Goal: Communication & Community: Answer question/provide support

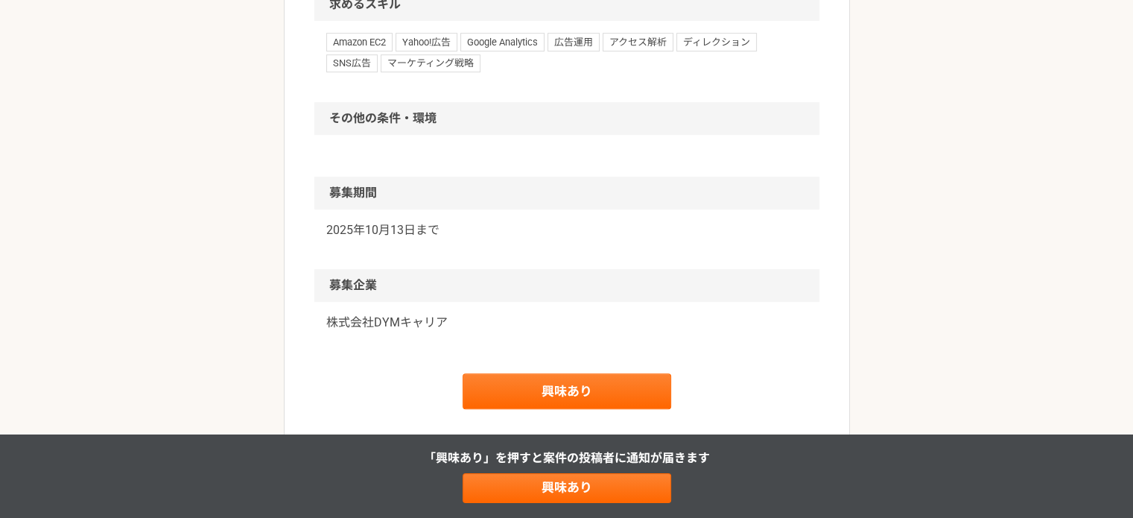
scroll to position [819, 0]
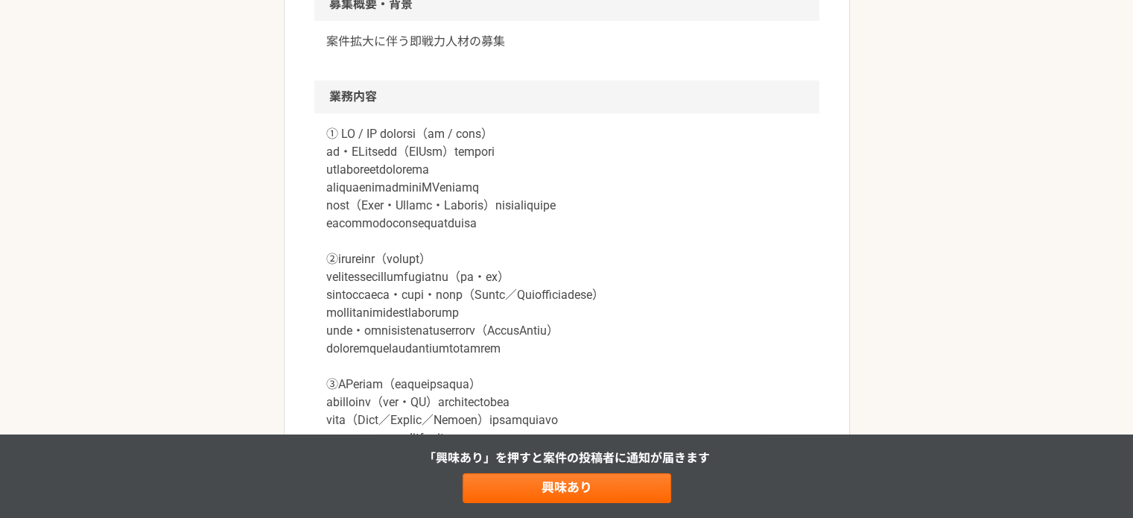
scroll to position [596, 0]
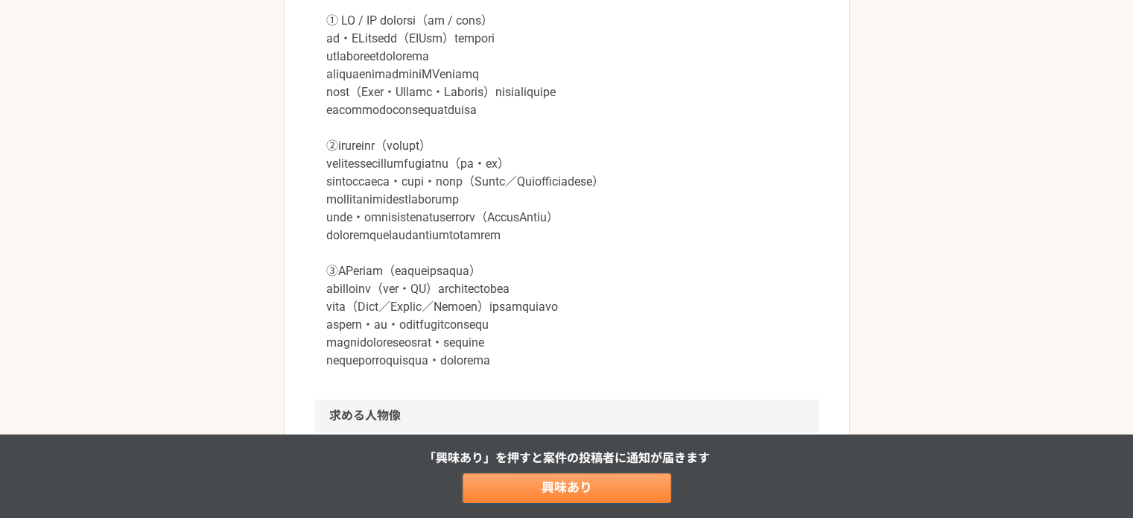
click at [541, 491] on link "興味あり" at bounding box center [566, 488] width 208 height 30
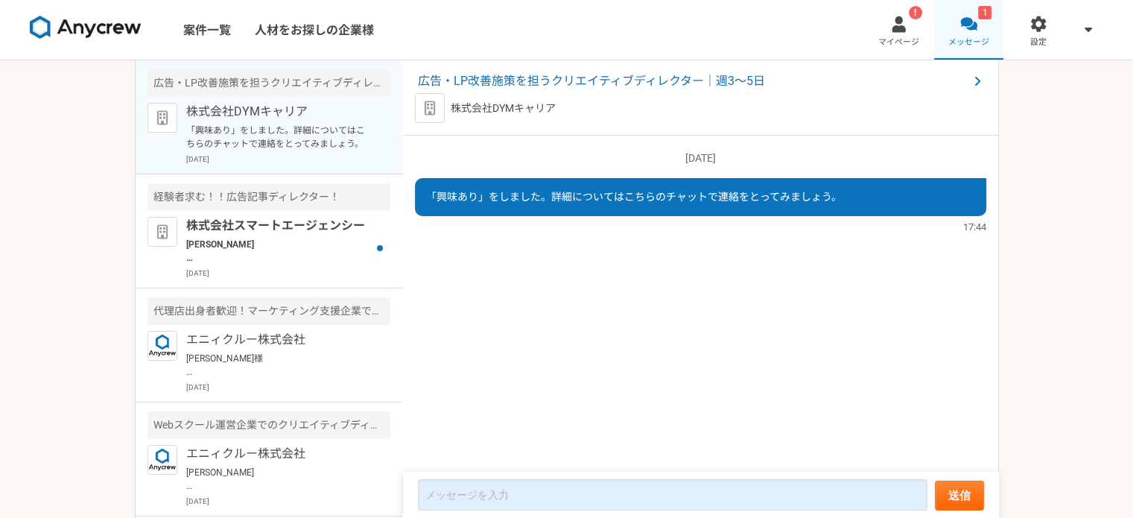
click at [986, 34] on link "1 メッセージ" at bounding box center [969, 30] width 70 height 60
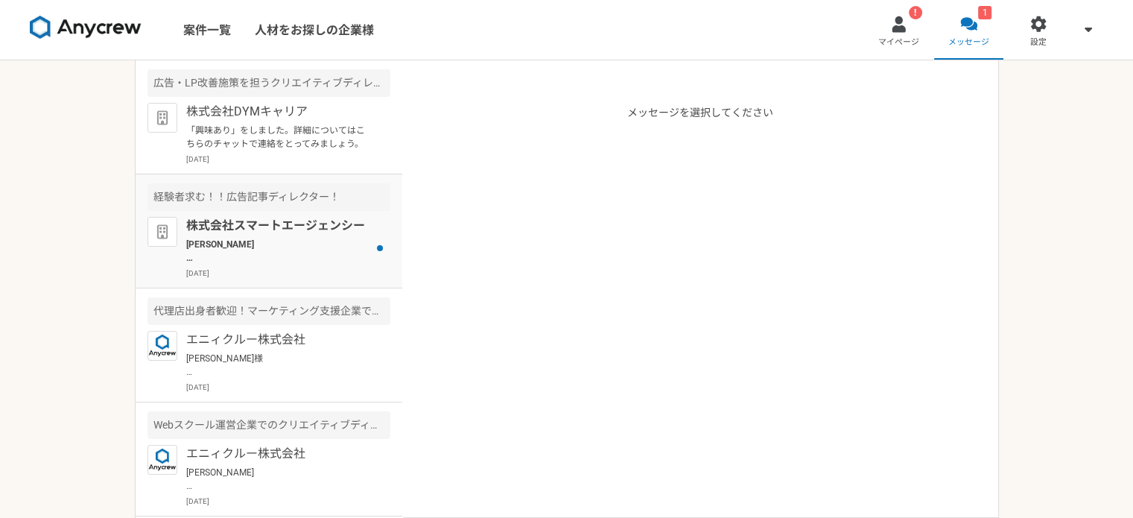
click at [302, 252] on p "[PERSON_NAME] ご連絡、弊社の案件にご興味を持っていただきありがとうございます。 現在、応募を多数いただいておりまして面談につきましては、社内にて…" at bounding box center [278, 251] width 184 height 27
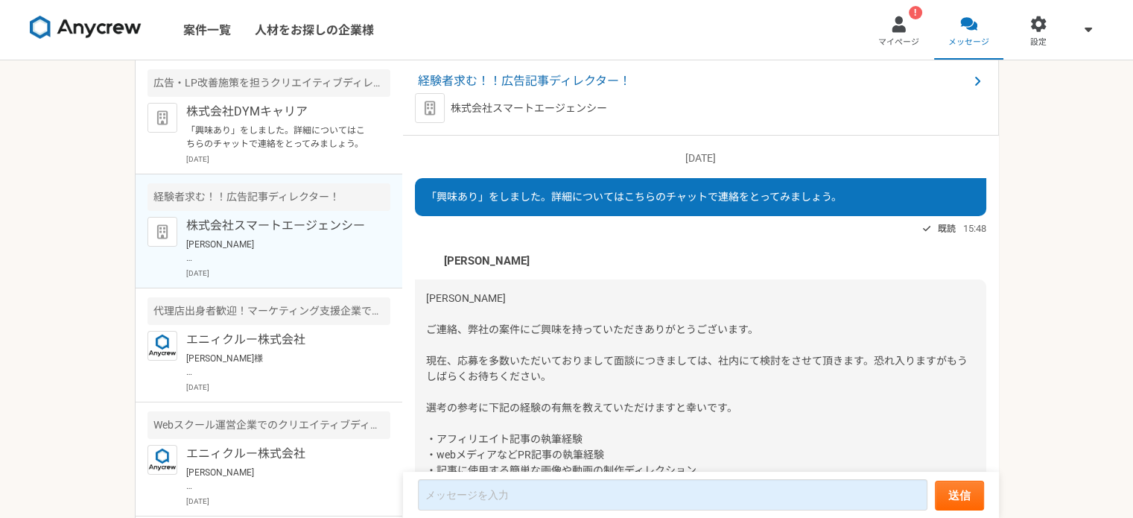
scroll to position [125, 0]
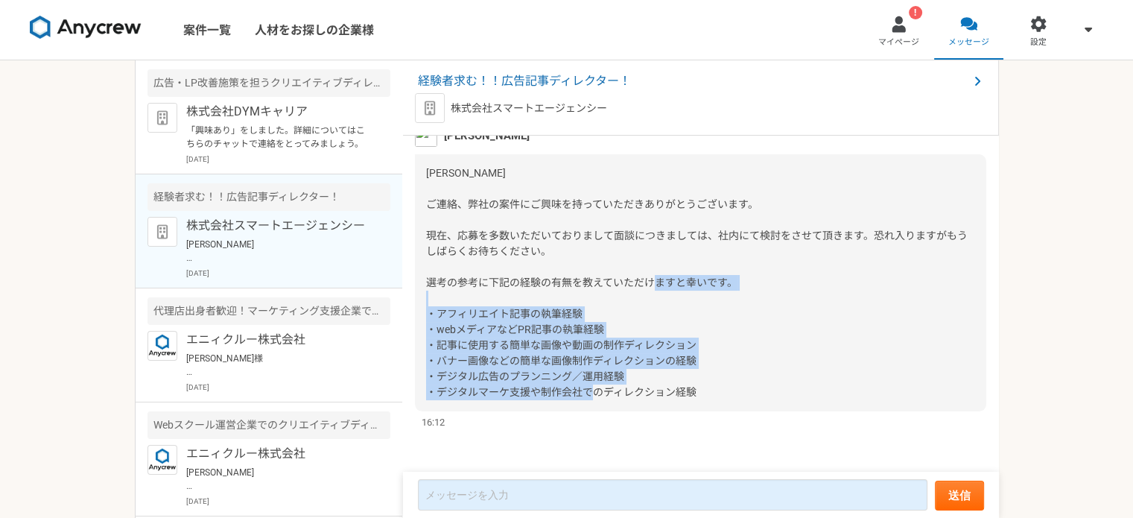
drag, startPoint x: 715, startPoint y: 398, endPoint x: 424, endPoint y: 311, distance: 303.0
click at [424, 311] on div "[PERSON_NAME] ご連絡、弊社の案件にご興味を持っていただきありがとうございます。 現在、応募を多数いただいておりまして面談につきましては、社内にて…" at bounding box center [700, 282] width 571 height 257
copy span "・アフィリエイト記事の執筆経験 ・webメディアなどPR記事の執筆経験 ・記事に使用する簡単な画像や動画の制作ディレクション ・バナー画像などの簡単な画像制作…"
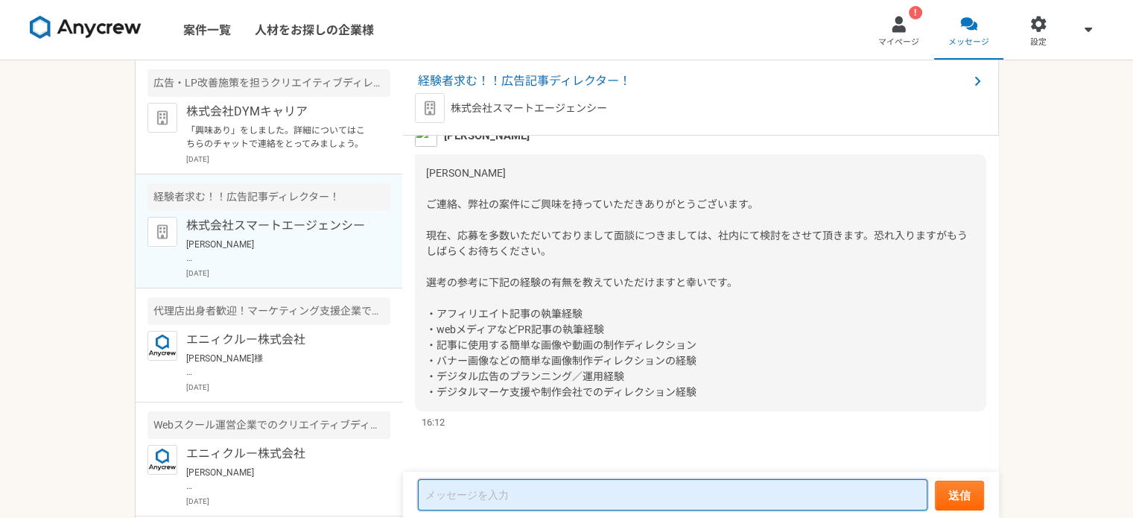
click at [516, 487] on textarea at bounding box center [672, 494] width 509 height 31
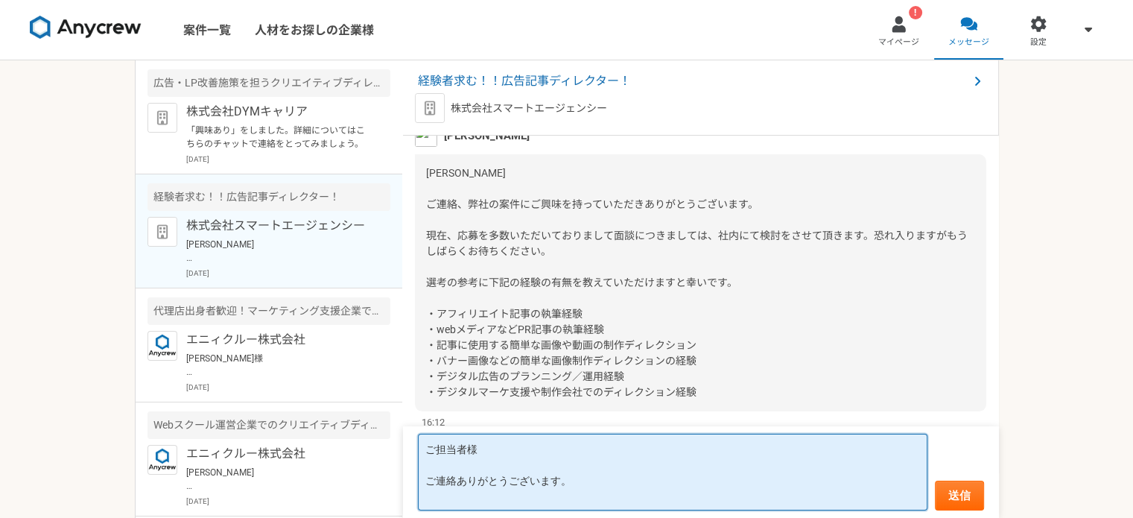
paste textarea "・アフィリエイト記事の執筆経験 ・webメディアなどPR記事の執筆経験 ・記事に使用する簡単な画像や動画の制作ディレクション ・バナー画像などの簡単な画像制作…"
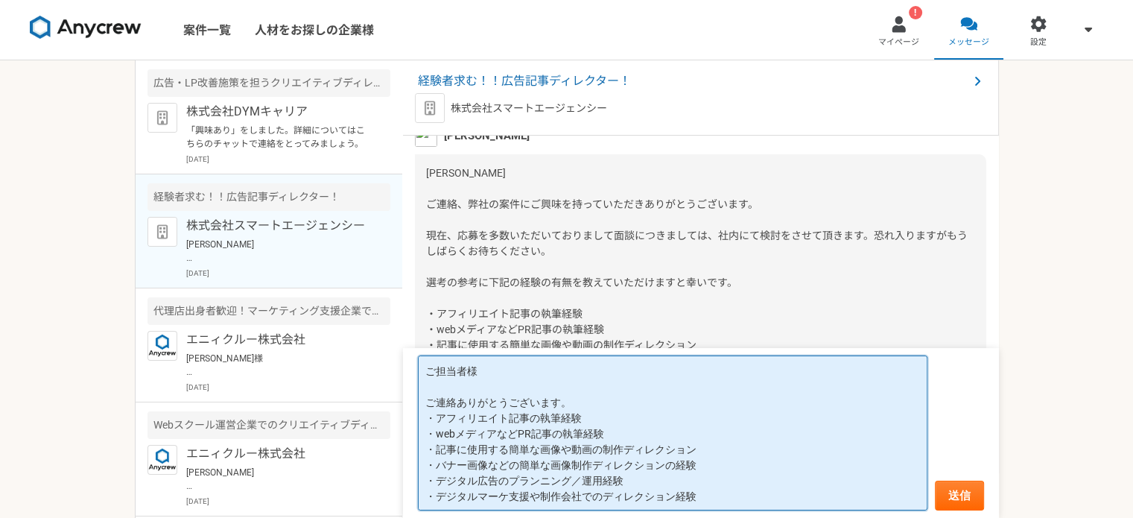
click at [599, 418] on textarea "ご担当者様 ご連絡ありがとうございます。 ・アフィリエイト記事の執筆経験 ・webメディアなどPR記事の執筆経験 ・記事に使用する簡単な画像や動画の制作ディレ…" at bounding box center [672, 432] width 509 height 155
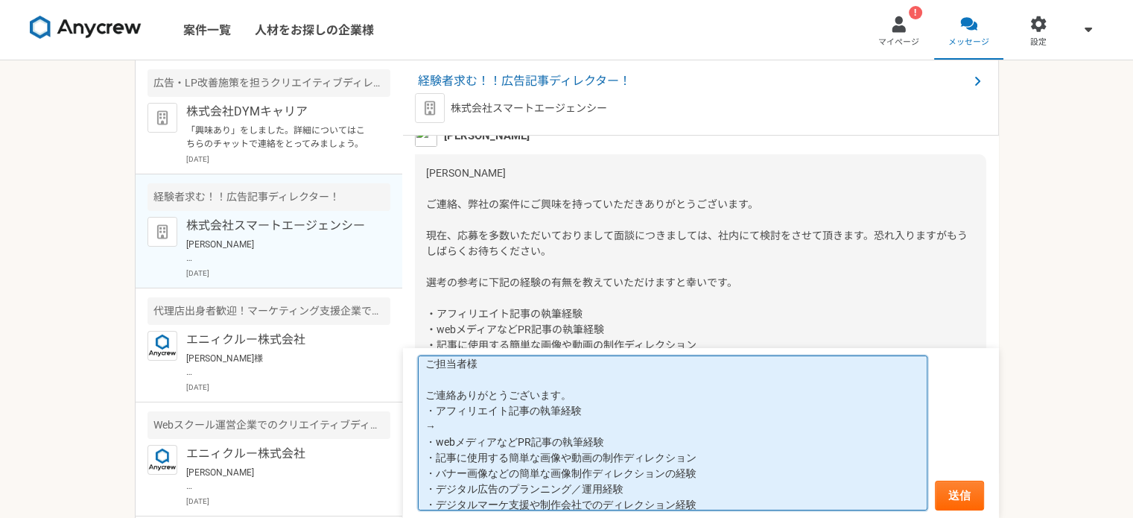
scroll to position [16, 0]
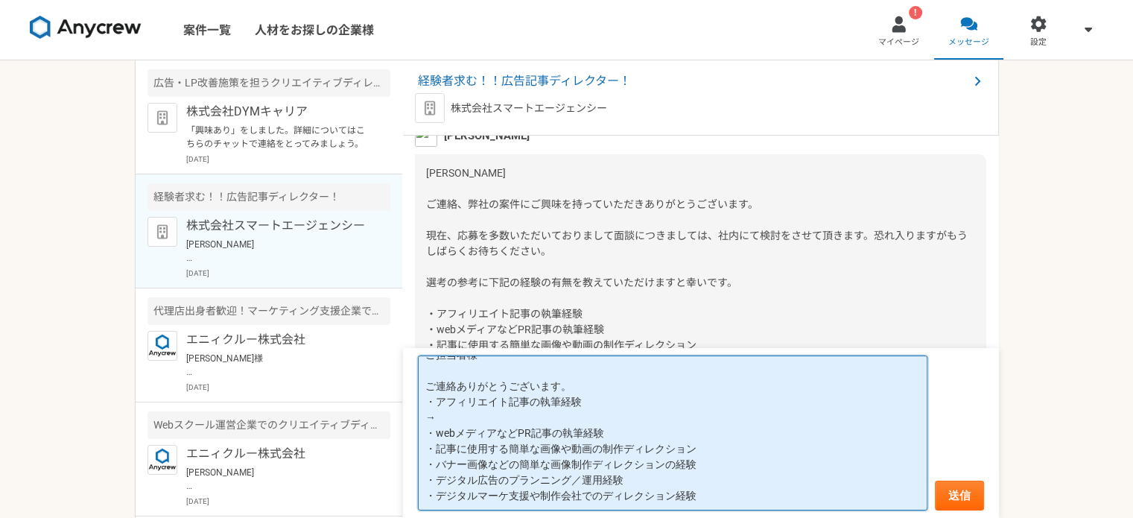
click at [608, 432] on textarea "ご担当者様 ご連絡ありがとうございます。 ・アフィリエイト記事の執筆経験 → ・webメディアなどPR記事の執筆経験 ・記事に使用する簡単な画像や動画の制作デ…" at bounding box center [672, 433] width 509 height 156
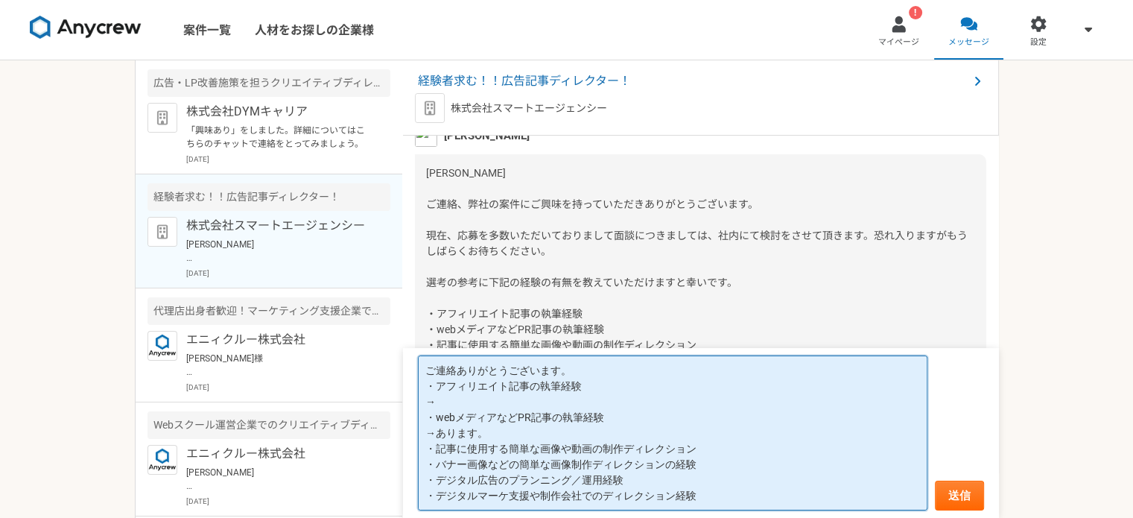
scroll to position [32, 0]
drag, startPoint x: 714, startPoint y: 440, endPoint x: 700, endPoint y: 448, distance: 16.3
click at [712, 442] on textarea "ご担当者様 ご連絡ありがとうございます。 ・アフィリエイト記事の執筆経験 → ・webメディアなどPR記事の執筆経験 →あります。 ・記事に使用する簡単な画像…" at bounding box center [672, 433] width 509 height 156
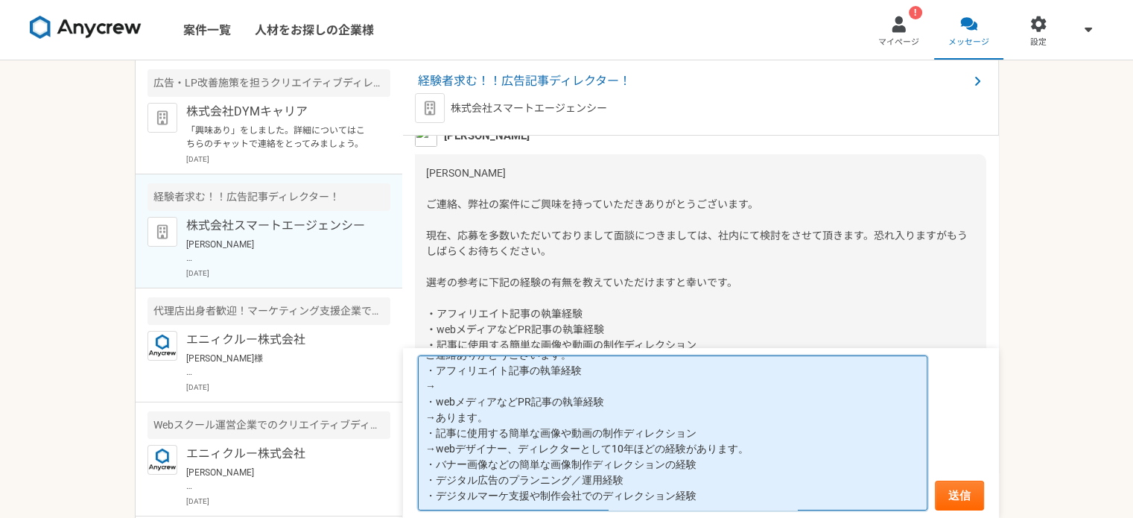
scroll to position [48, 0]
click at [710, 462] on textarea "ご担当者様 ご連絡ありがとうございます。 ・アフィリエイト記事の執筆経験 → ・webメディアなどPR記事の執筆経験 →あります。 ・記事に使用する簡単な画像…" at bounding box center [672, 433] width 509 height 156
drag, startPoint x: 743, startPoint y: 449, endPoint x: 419, endPoint y: 452, distance: 323.9
click at [419, 452] on textarea "ご担当者様 ご連絡ありがとうございます。 ・アフィリエイト記事の執筆経験 → ・webメディアなどPR記事の執筆経験 →あります。 ・記事に使用する簡単な画像…" at bounding box center [672, 433] width 509 height 156
click at [446, 479] on textarea "ご担当者様 ご連絡ありがとうございます。 ・アフィリエイト記事の執筆経験 → ・webメディアなどPR記事の執筆経験 →あります。 ・記事に使用する簡単な画像…" at bounding box center [672, 433] width 509 height 156
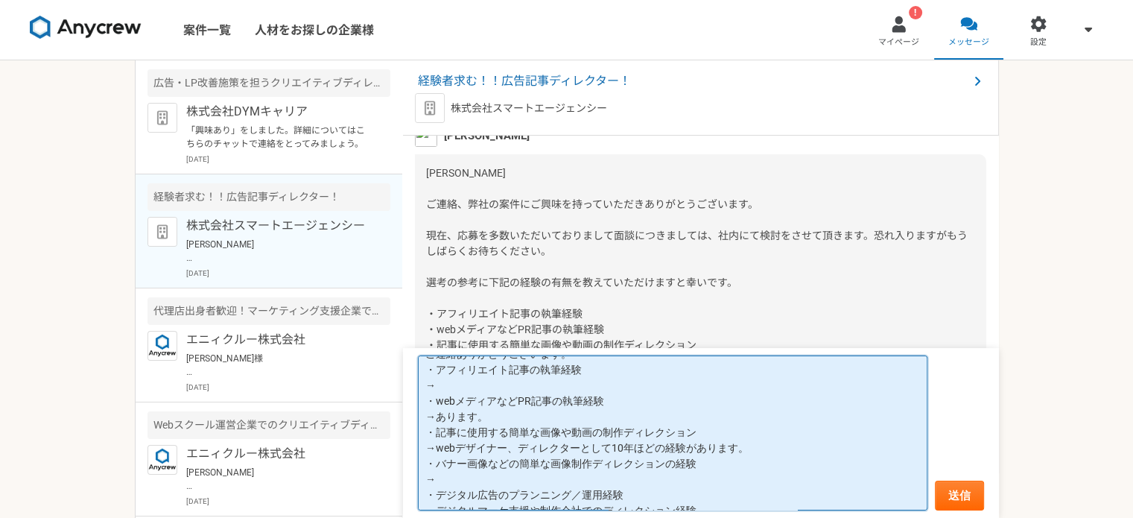
paste textarea "→webデザイナー、ディレクターとして10年ほどの経験があります。"
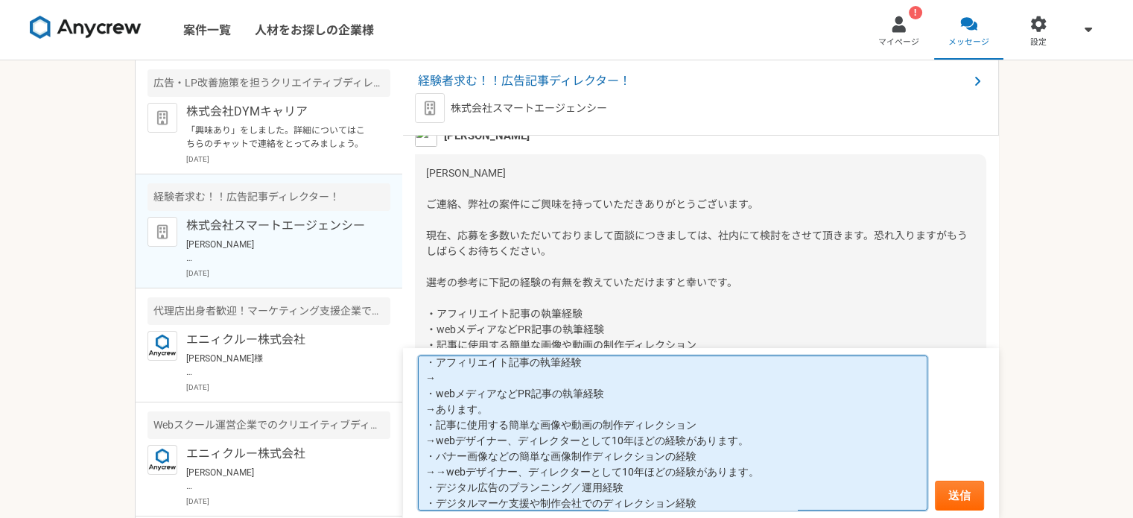
scroll to position [63, 0]
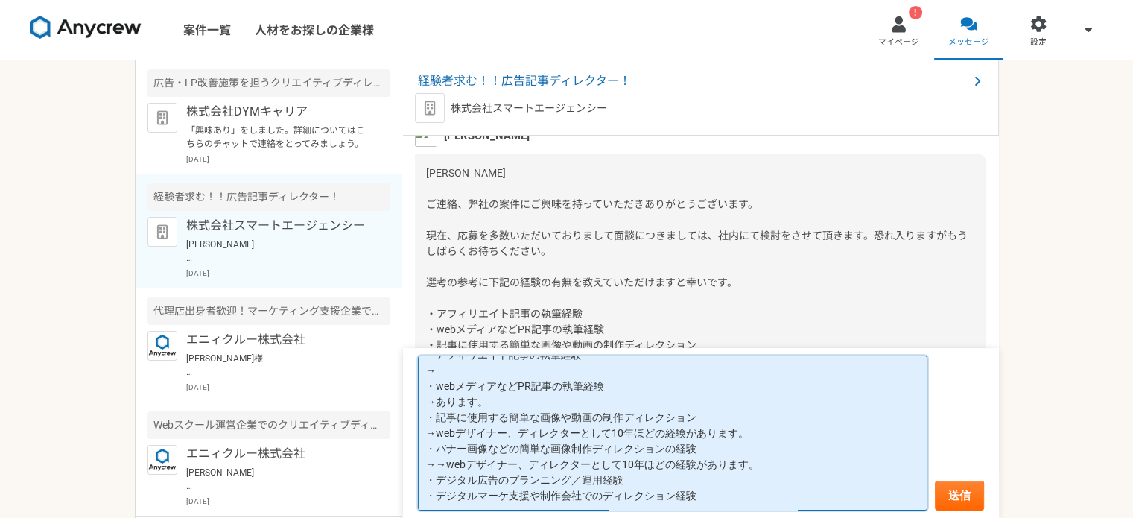
drag, startPoint x: 633, startPoint y: 476, endPoint x: 620, endPoint y: 473, distance: 13.7
click at [633, 476] on textarea "ご担当者様 ご連絡ありがとうございます。 ・アフィリエイト記事の執筆経験 → ・webメディアなどPR記事の執筆経験 →あります。 ・記事に使用する簡単な画像…" at bounding box center [672, 433] width 509 height 156
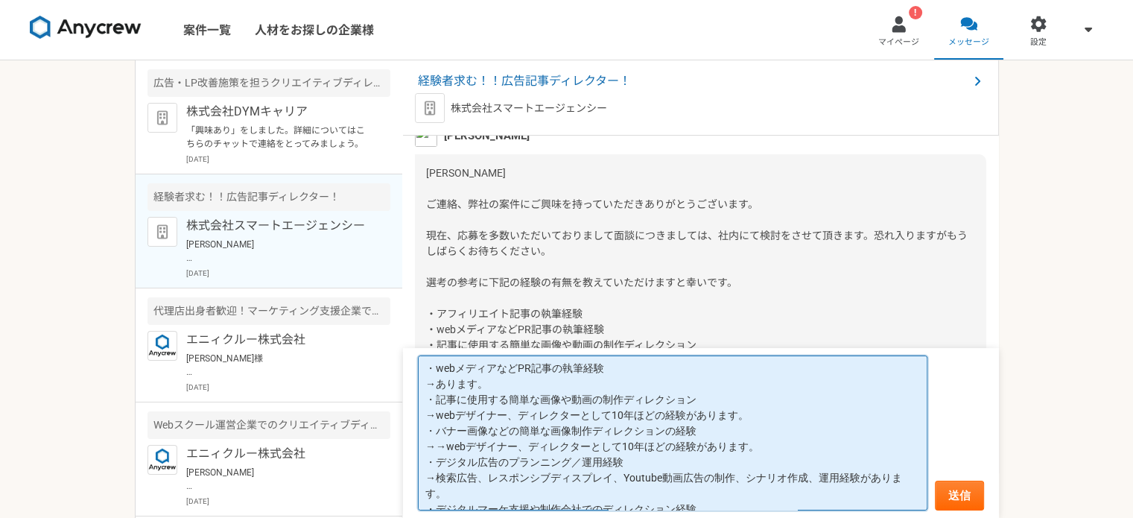
scroll to position [95, 0]
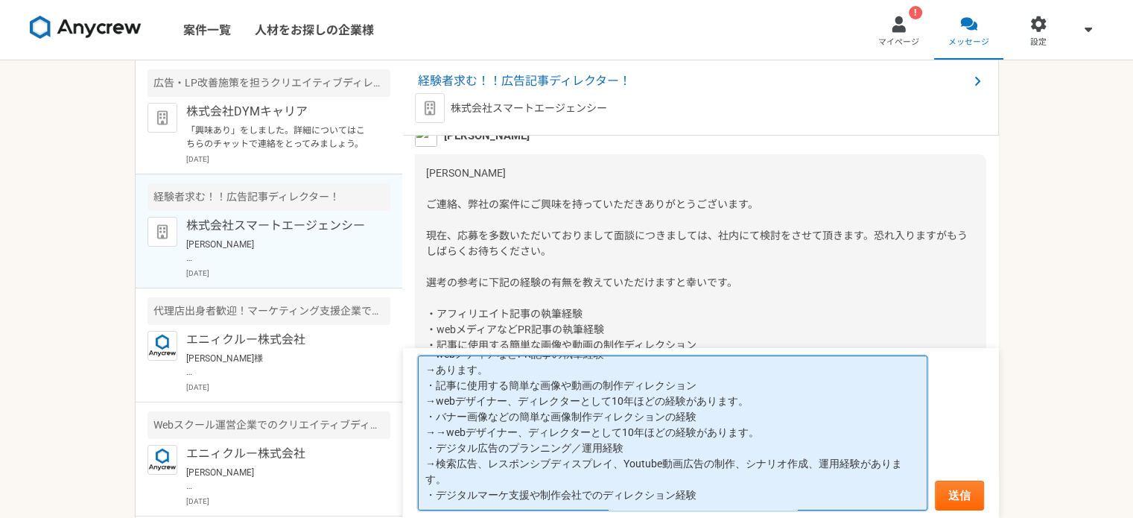
click at [733, 494] on textarea "ご担当者様 ご連絡ありがとうございます。 ・アフィリエイト記事の執筆経験 → ・webメディアなどPR記事の執筆経験 →あります。 ・記事に使用する簡単な画像…" at bounding box center [672, 433] width 509 height 156
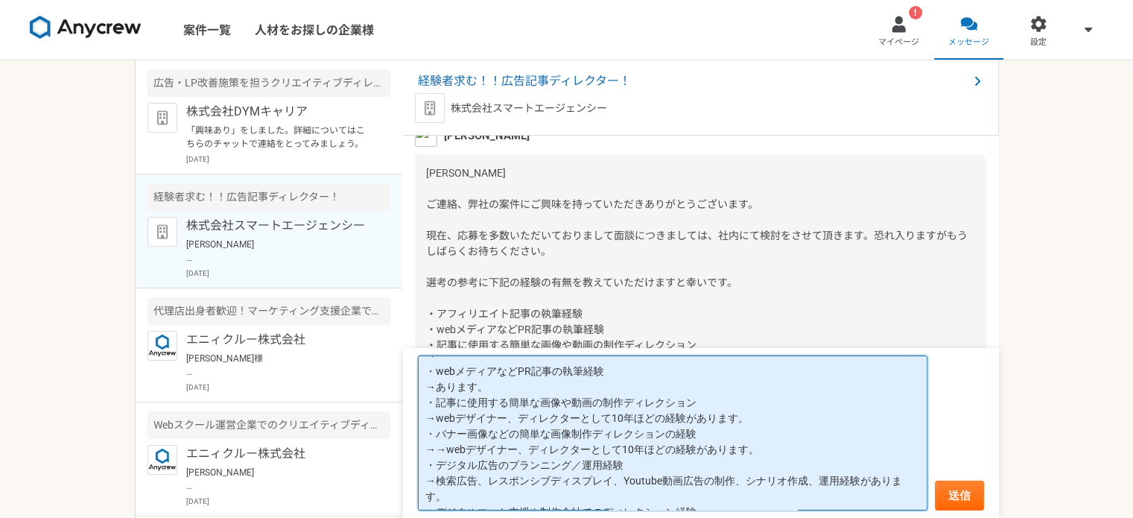
scroll to position [28, 0]
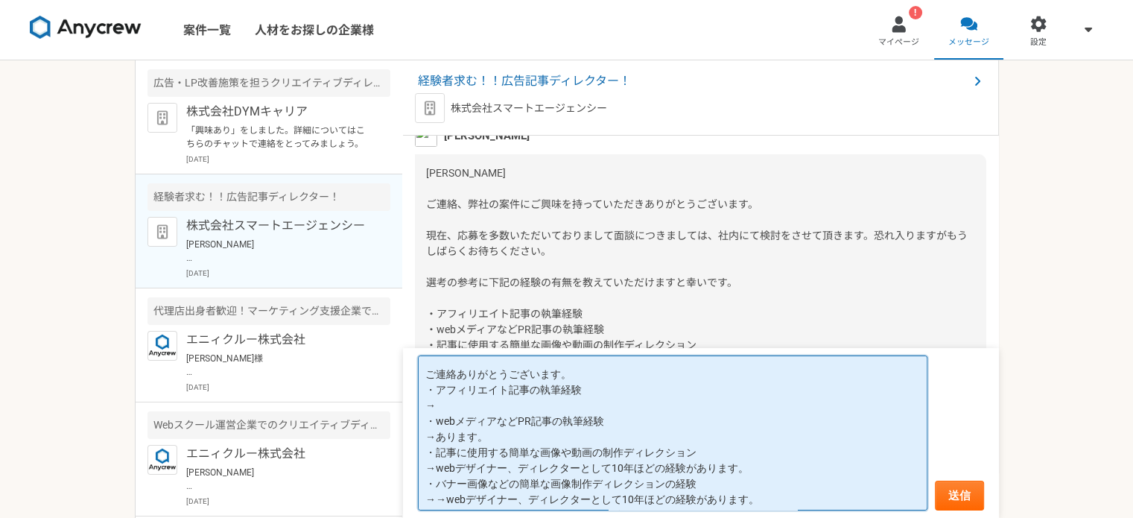
click at [432, 437] on textarea "ご担当者様 ご連絡ありがとうございます。 ・アフィリエイト記事の執筆経験 → ・webメディアなどPR記事の執筆経験 →あります。 ・記事に使用する簡単な画像…" at bounding box center [672, 433] width 509 height 156
click at [451, 403] on textarea "ご担当者様 ご連絡ありがとうございます。 ・アフィリエイト記事の執筆経験 → ・webメディアなどPR記事の執筆経験 →ライティング、ライティングディレクショ…" at bounding box center [672, 433] width 509 height 156
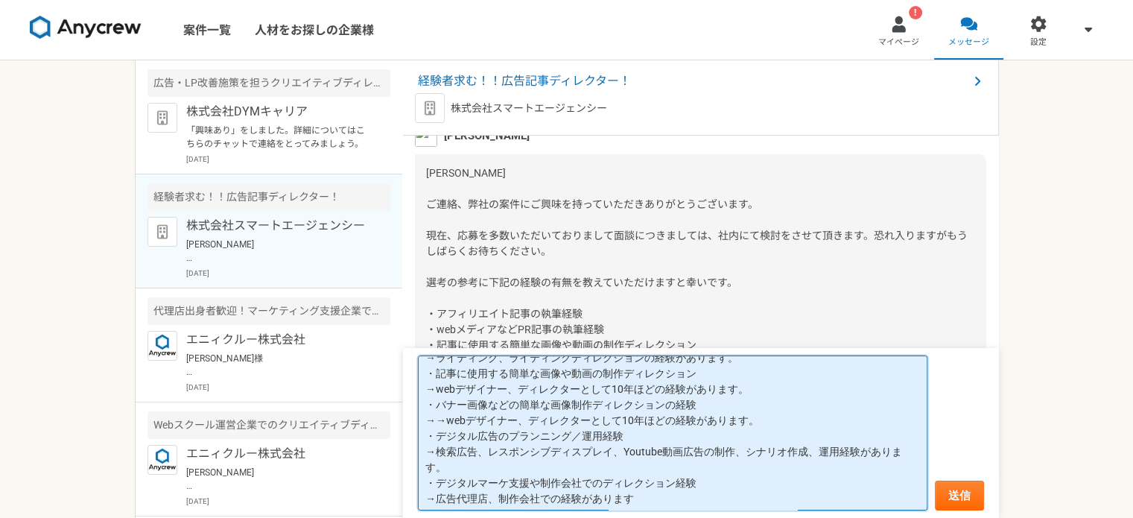
scroll to position [110, 0]
click at [669, 502] on textarea "ご担当者様 ご連絡ありがとうございます。 ・アフィリエイト記事の執筆経験 →個人でアフィリエイトサイトの制作をしておりました。 ・webメディアなどPR記事の…" at bounding box center [672, 433] width 509 height 156
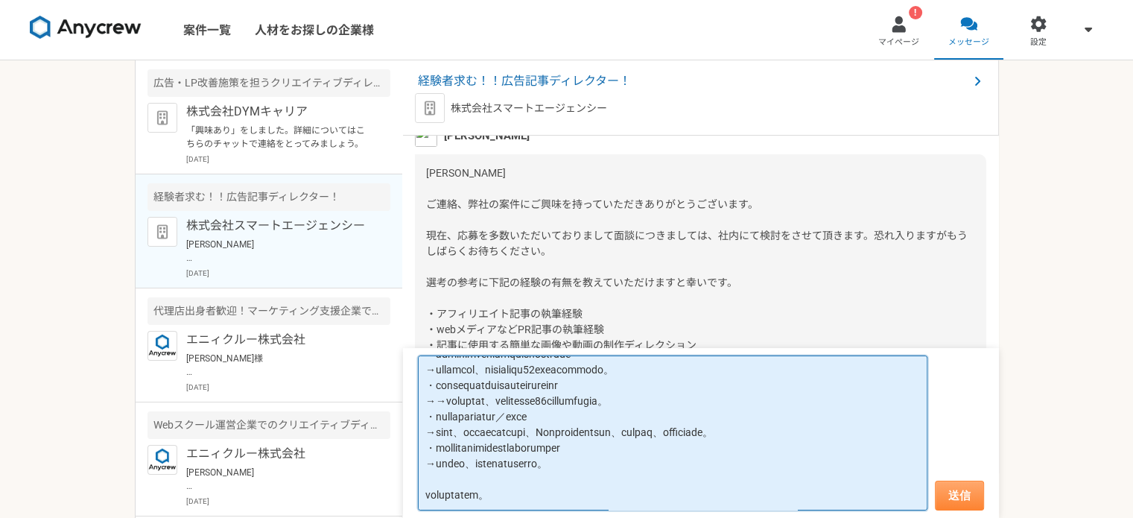
type textarea "ご担当者様 ご連絡ありがとうございます。 ・アフィリエイト記事の執筆経験 →個人でアフィリエイトサイトの制作をしておりました。 ・webメディアなどPR記事の…"
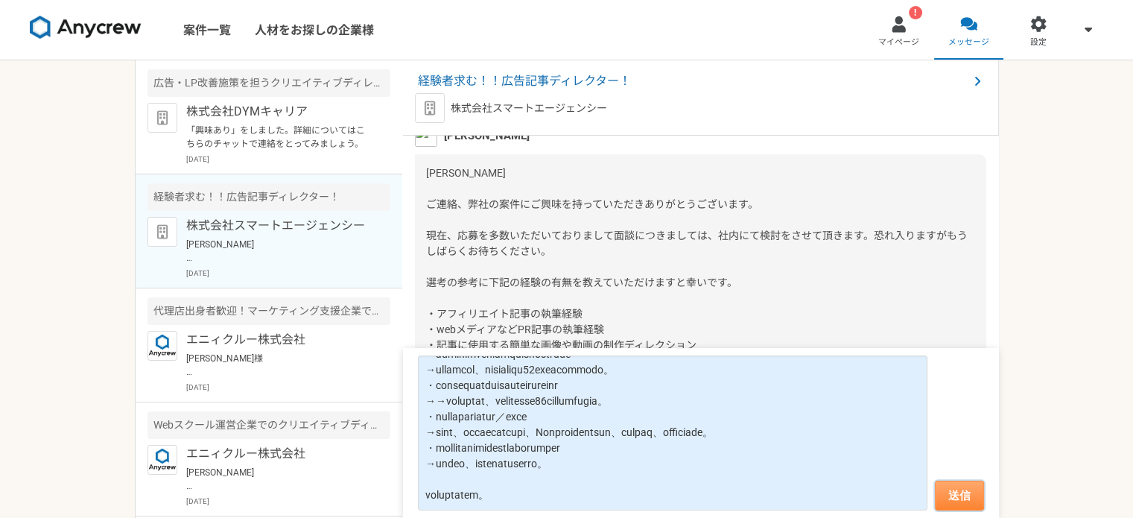
click at [971, 490] on button "送信" at bounding box center [958, 495] width 49 height 30
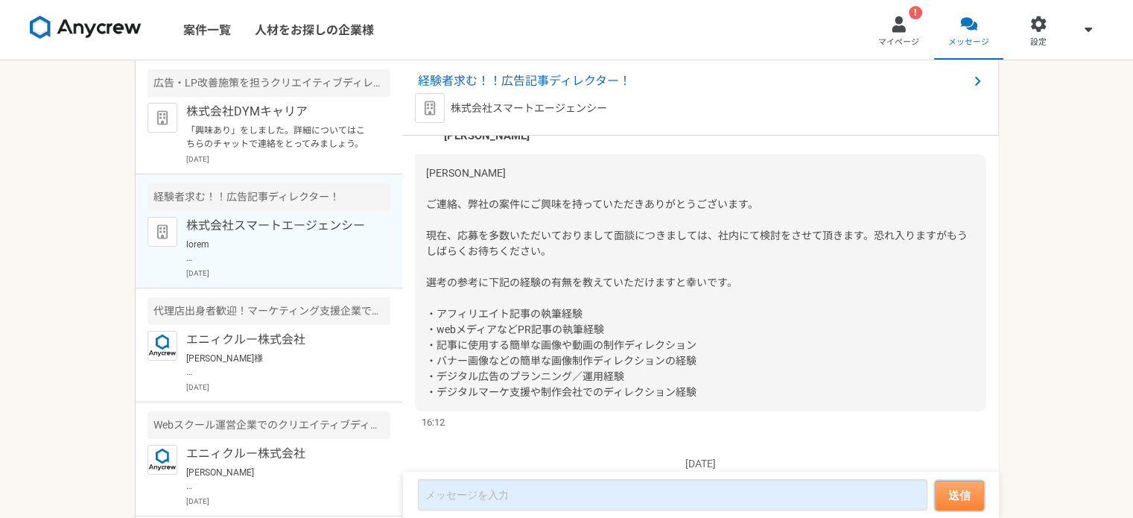
scroll to position [485, 0]
